Goal: Information Seeking & Learning: Find specific fact

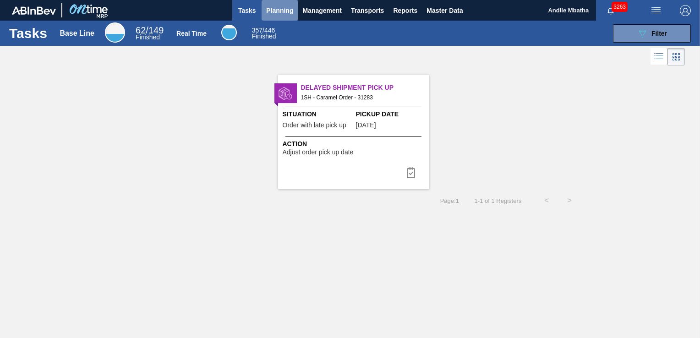
click at [274, 11] on span "Planning" at bounding box center [279, 10] width 27 height 11
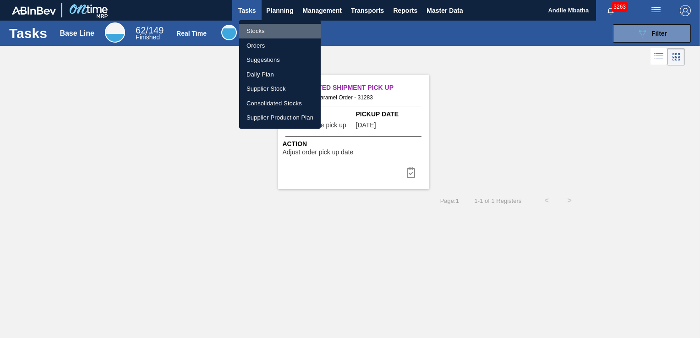
click at [247, 32] on li "Stocks" at bounding box center [280, 31] width 82 height 15
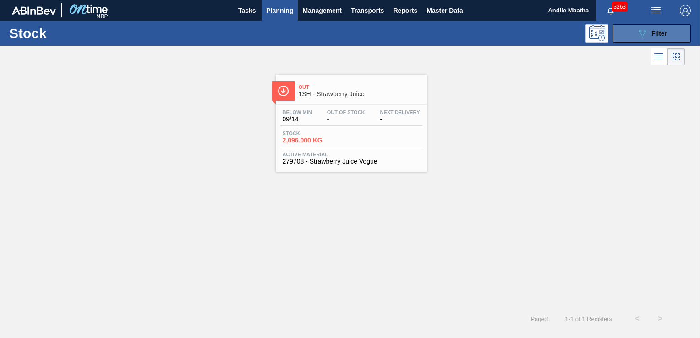
click at [661, 32] on span "Filter" at bounding box center [659, 33] width 16 height 7
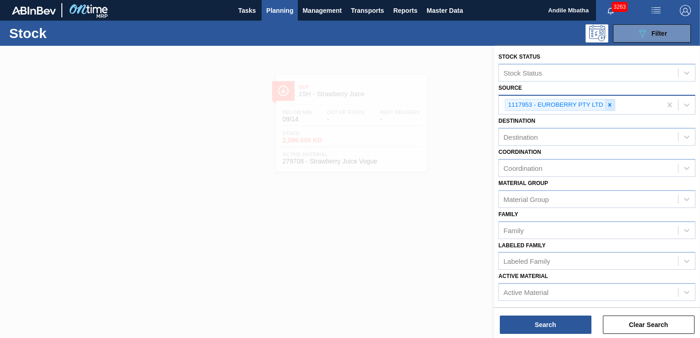
click at [606, 103] on icon at bounding box center [609, 105] width 6 height 6
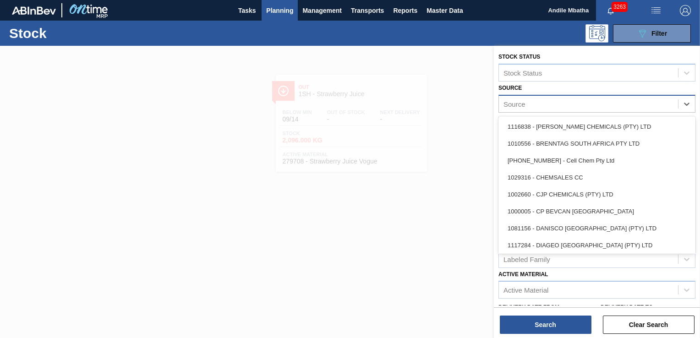
click at [516, 105] on div "Source" at bounding box center [514, 104] width 22 height 8
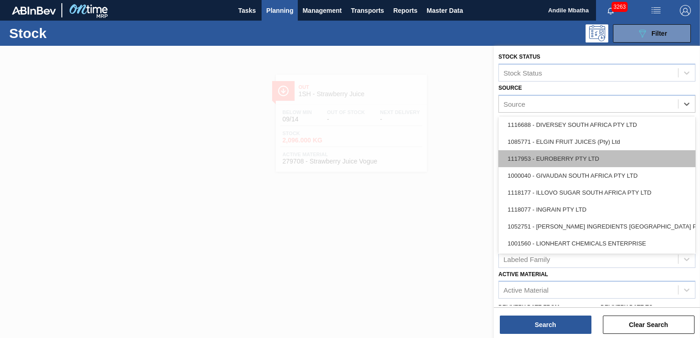
scroll to position [183, 0]
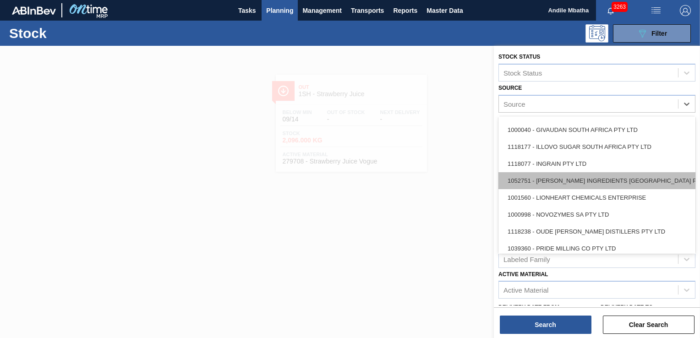
click at [553, 182] on div "1052751 - [PERSON_NAME] INGREDIENTS [GEOGRAPHIC_DATA] PTY" at bounding box center [596, 180] width 197 height 17
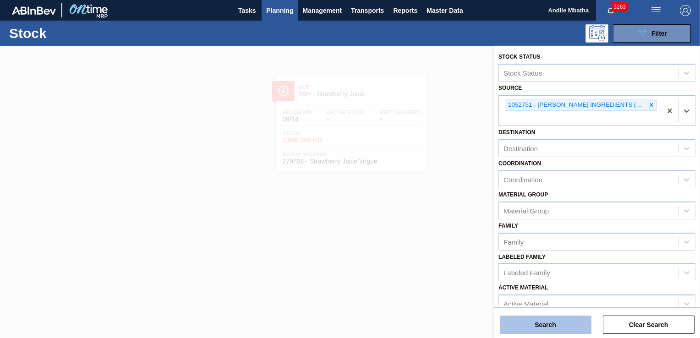
click at [555, 327] on button "Search" at bounding box center [546, 325] width 92 height 18
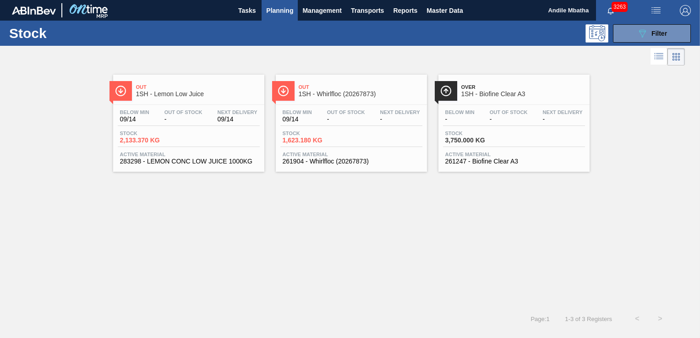
click at [165, 131] on span "Stock" at bounding box center [152, 133] width 64 height 5
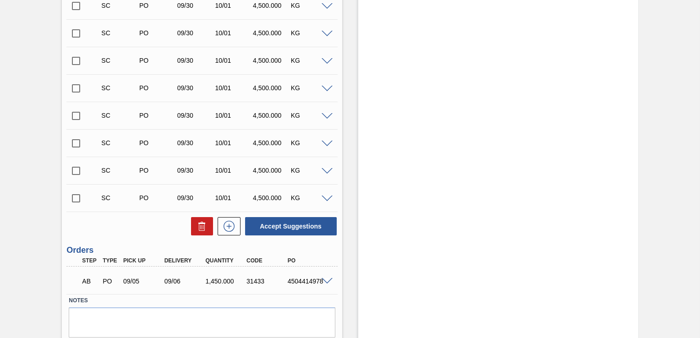
scroll to position [346, 0]
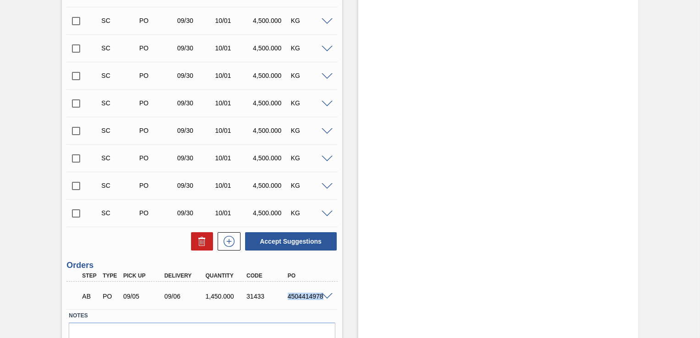
drag, startPoint x: 285, startPoint y: 296, endPoint x: 322, endPoint y: 303, distance: 37.8
click at [322, 303] on div "AB PO 09/05 09/06 1,450.000 31433 4504414978" at bounding box center [201, 295] width 271 height 23
copy div "4504414978"
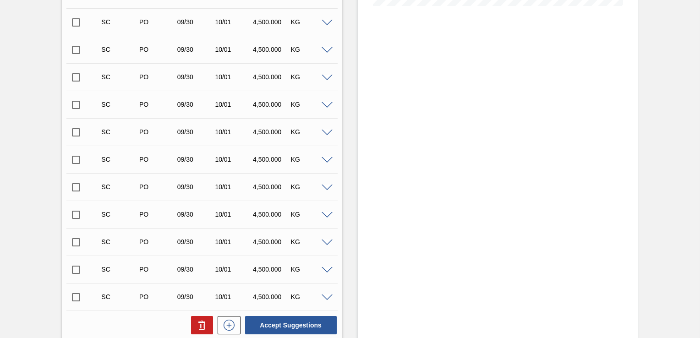
scroll to position [392, 0]
